Goal: Task Accomplishment & Management: Manage account settings

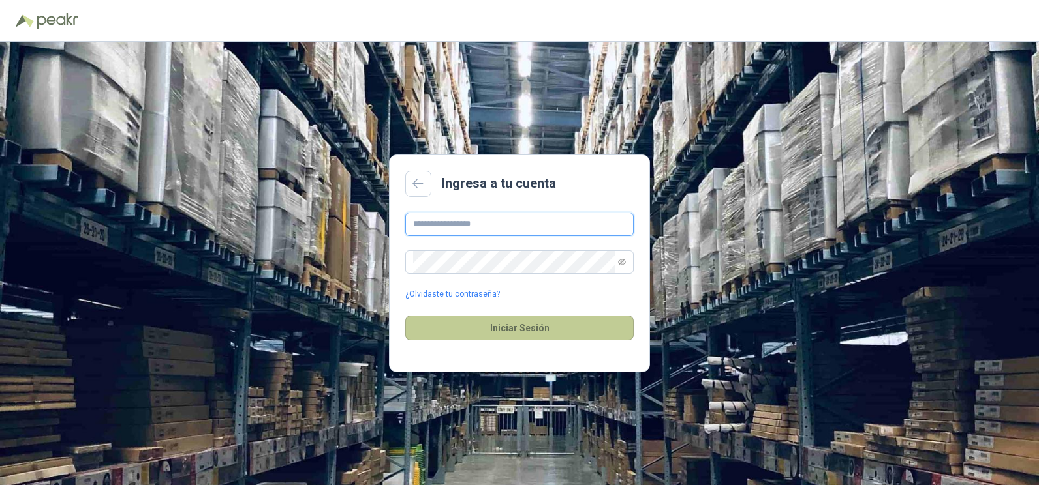
type input "**********"
click at [524, 324] on button "Iniciar Sesión" at bounding box center [519, 328] width 228 height 25
click at [513, 328] on button "Iniciar Sesión" at bounding box center [519, 328] width 228 height 25
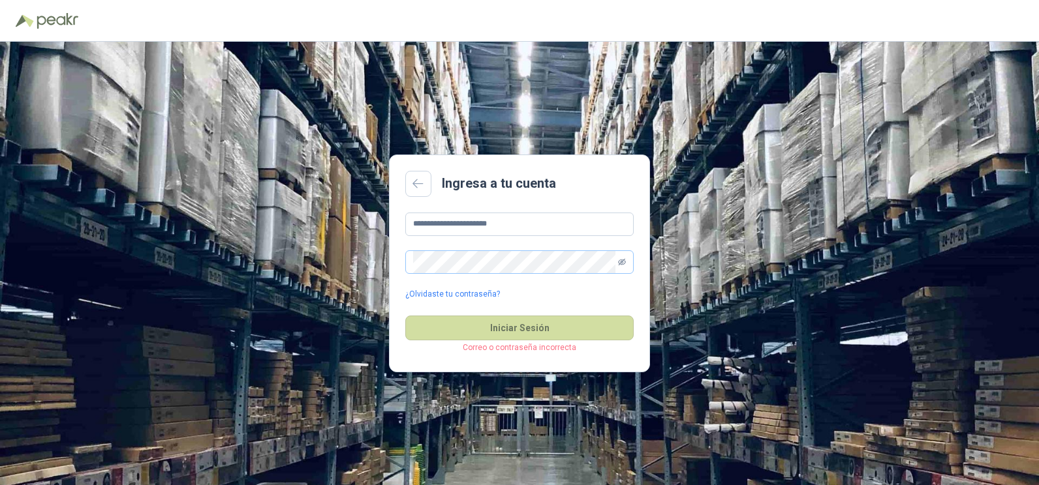
click at [624, 259] on icon "eye-invisible" at bounding box center [622, 262] width 8 height 8
click at [510, 324] on button "Iniciar Sesión" at bounding box center [519, 328] width 228 height 25
click at [510, 325] on button "Iniciar Sesión" at bounding box center [519, 328] width 228 height 25
click at [509, 348] on p "Correo o contraseña incorrecta" at bounding box center [519, 348] width 228 height 12
drag, startPoint x: 521, startPoint y: 332, endPoint x: 554, endPoint y: 302, distance: 44.3
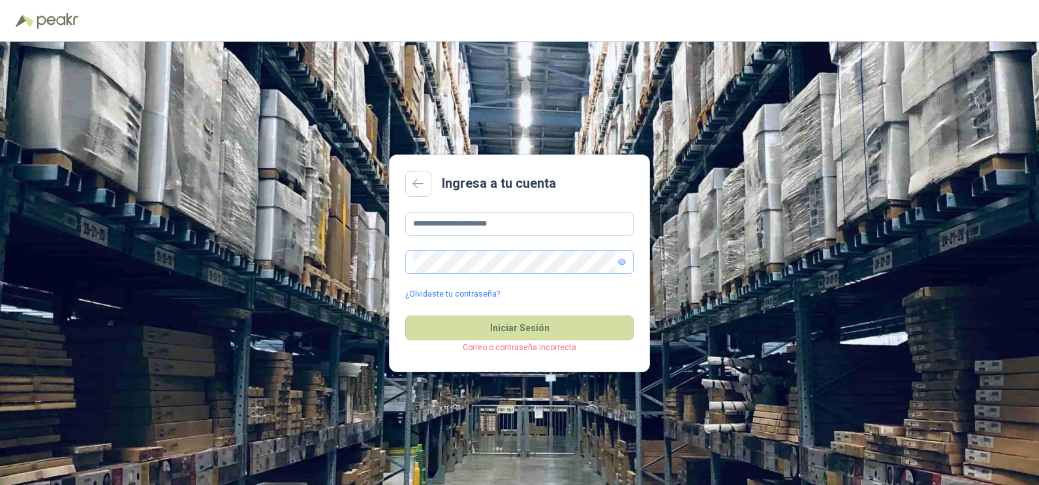
click at [523, 330] on button "Iniciar Sesión" at bounding box center [519, 328] width 228 height 25
click at [624, 262] on icon "eye" at bounding box center [621, 262] width 7 height 5
drag, startPoint x: 534, startPoint y: 132, endPoint x: 583, endPoint y: 66, distance: 82.2
click at [536, 125] on div "**********" at bounding box center [519, 264] width 1039 height 444
